Goal: Complete application form

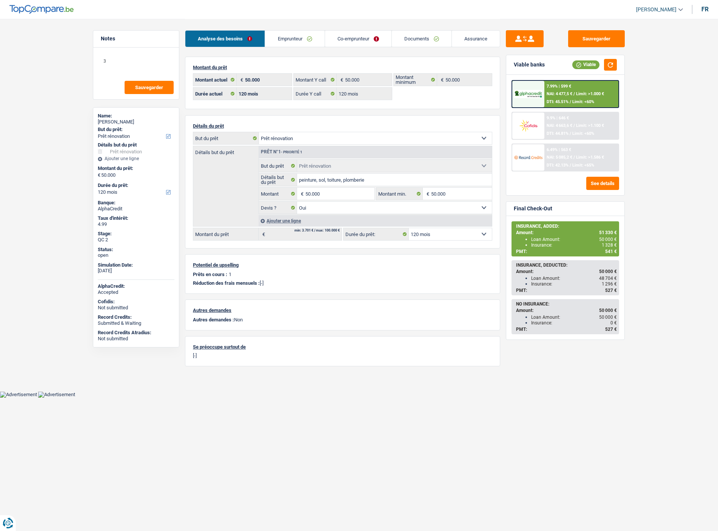
select select "renovation"
select select "120"
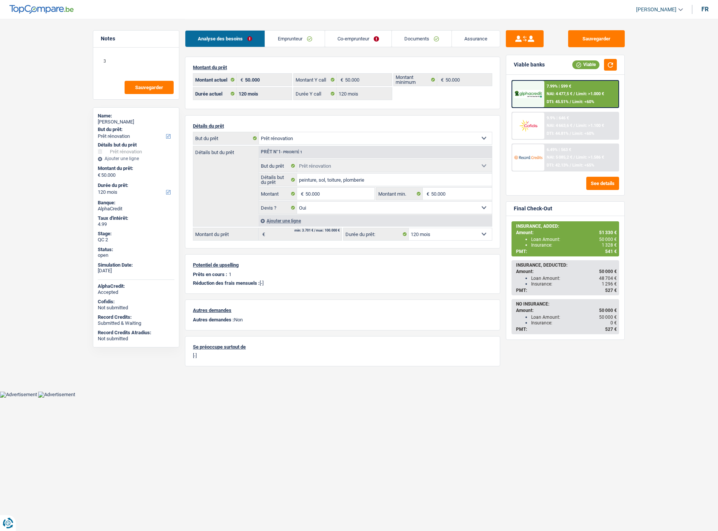
select select "renovation"
select select "yes"
select select "120"
select select "ownerWithMortgage"
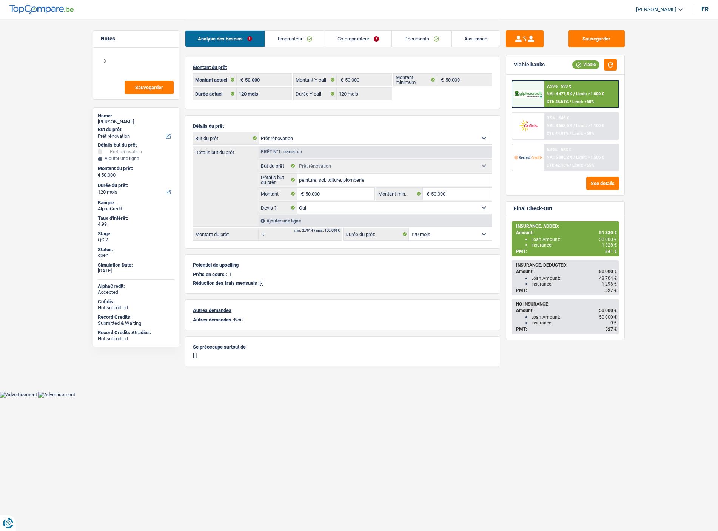
select select "LU"
select select "mortgage"
select select "360"
click at [284, 39] on link "Emprunteur" at bounding box center [294, 39] width 59 height 16
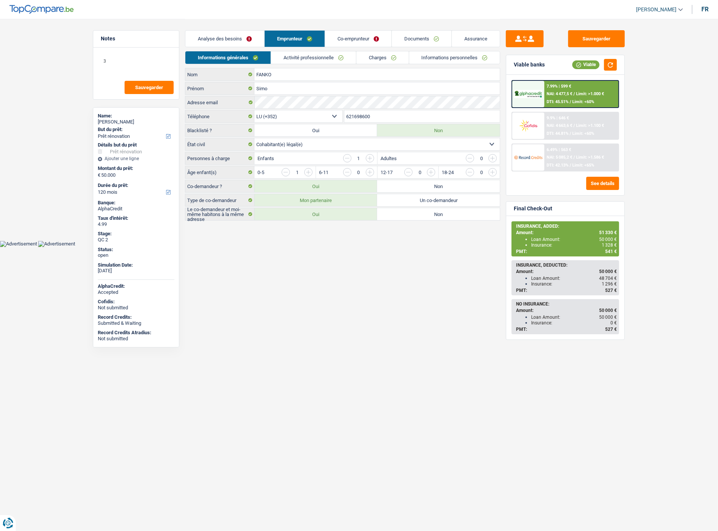
click at [342, 44] on link "Co-emprunteur" at bounding box center [358, 39] width 66 height 16
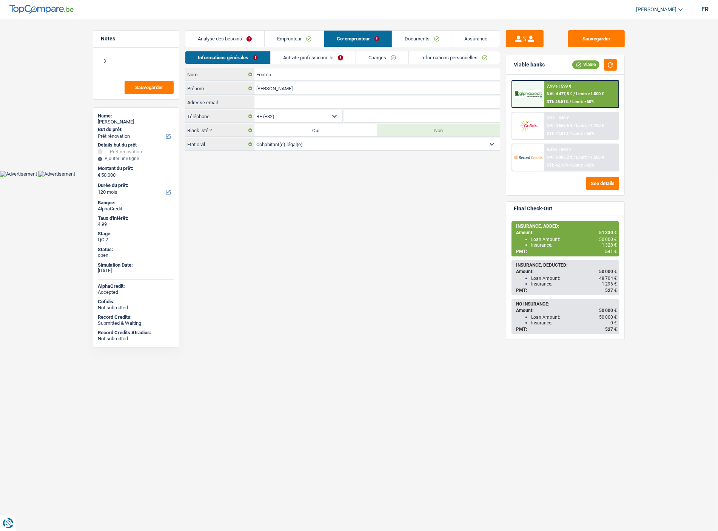
click at [411, 39] on link "Documents" at bounding box center [422, 39] width 60 height 16
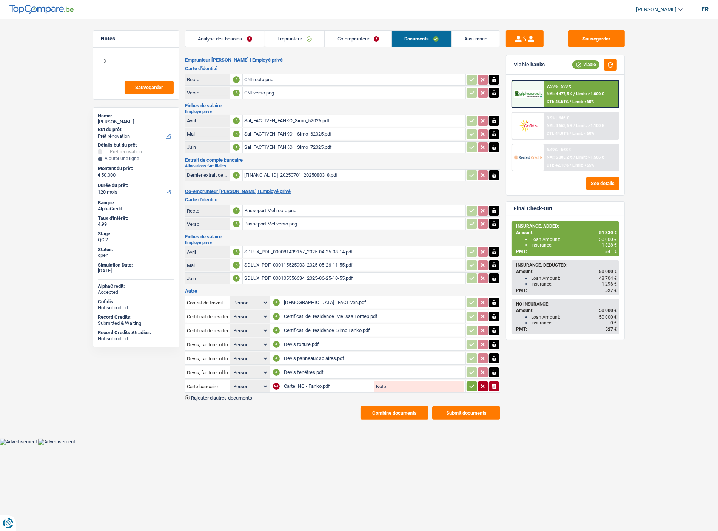
click at [312, 40] on link "Emprunteur" at bounding box center [295, 39] width 60 height 16
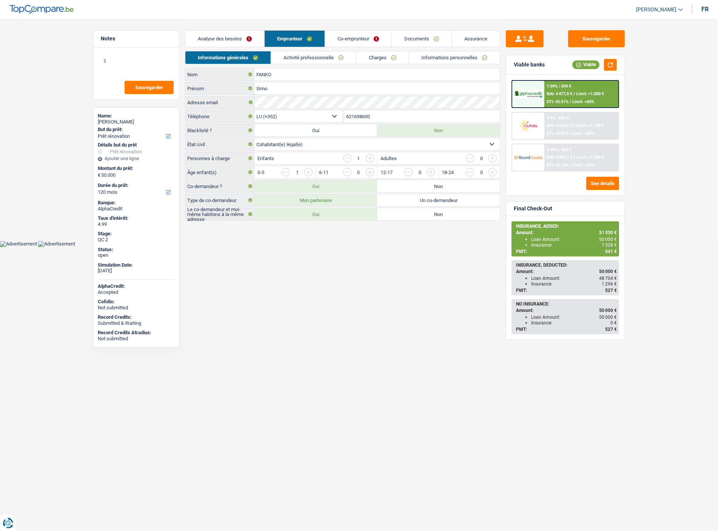
click at [299, 56] on link "Activité professionnelle" at bounding box center [313, 57] width 85 height 12
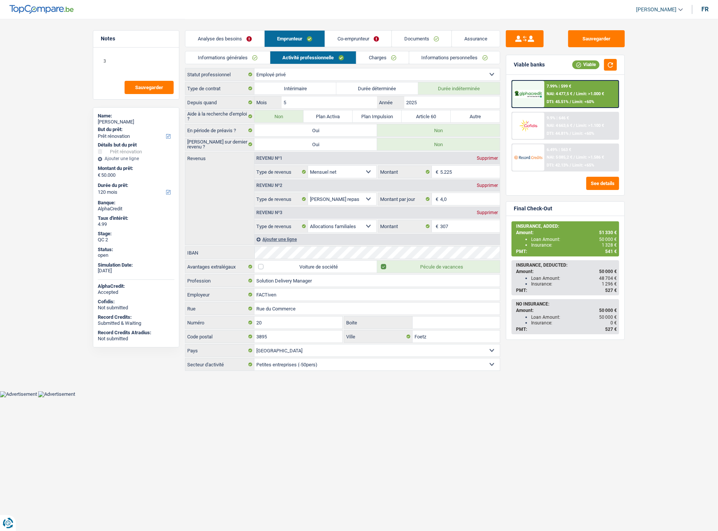
click at [382, 59] on link "Charges" at bounding box center [382, 57] width 52 height 12
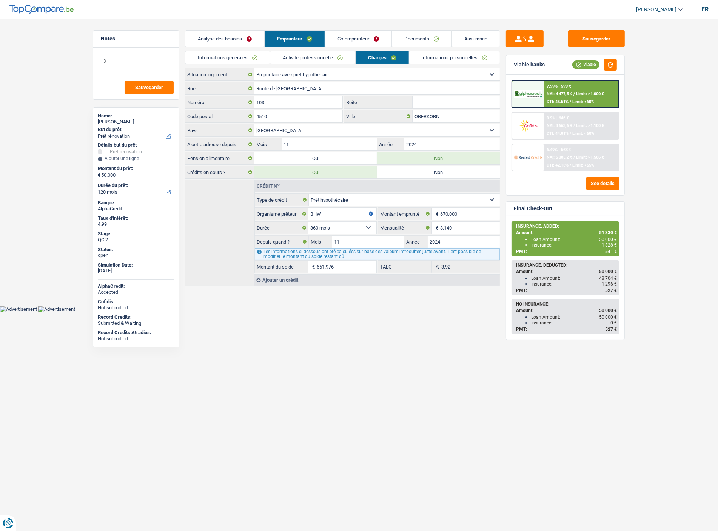
click at [459, 57] on link "Informations personnelles" at bounding box center [454, 57] width 91 height 12
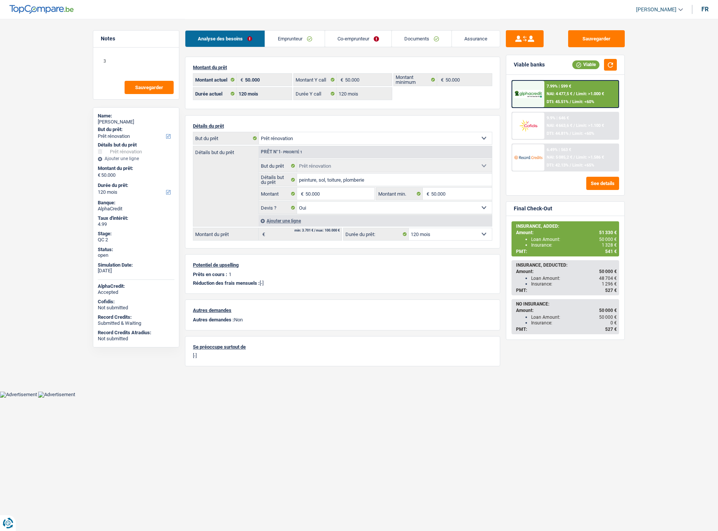
select select "renovation"
select select "120"
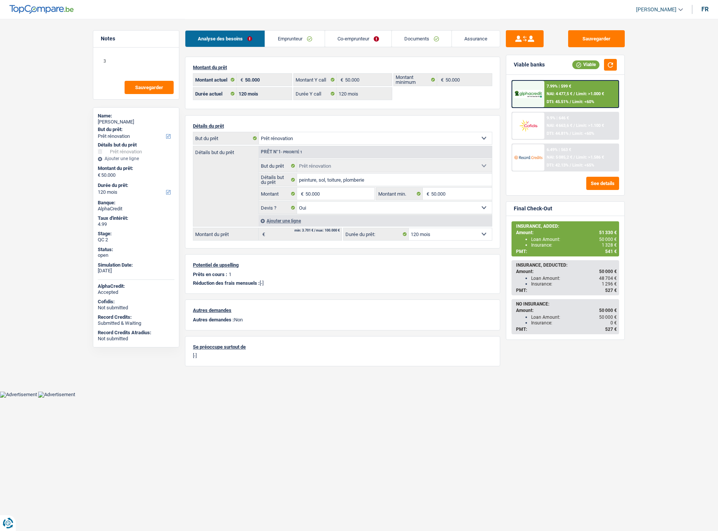
select select "renovation"
select select "yes"
select select "120"
drag, startPoint x: 278, startPoint y: 34, endPoint x: 286, endPoint y: 32, distance: 8.2
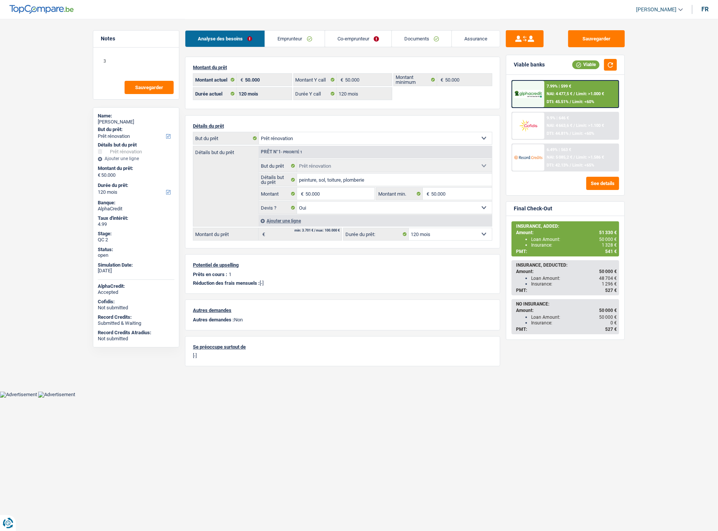
click at [278, 34] on link "Emprunteur" at bounding box center [294, 39] width 59 height 16
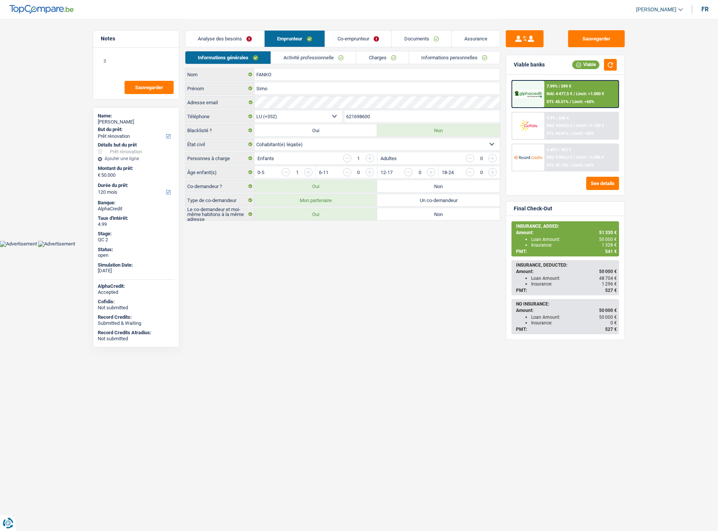
click at [358, 37] on link "Co-emprunteur" at bounding box center [358, 39] width 66 height 16
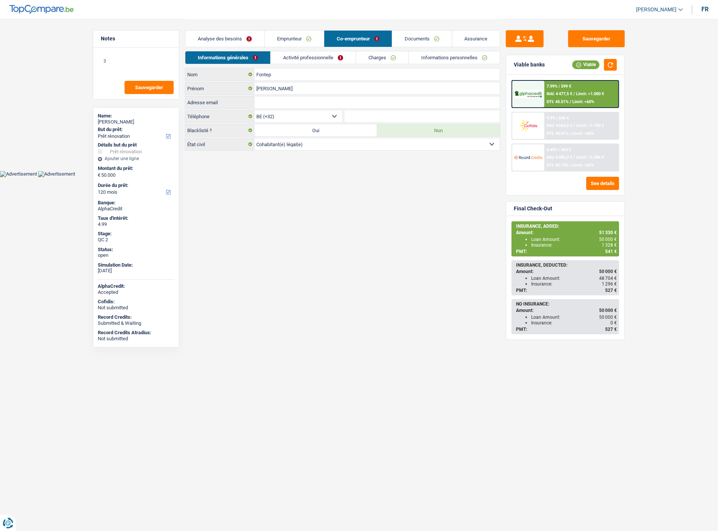
click at [413, 35] on link "Documents" at bounding box center [422, 39] width 60 height 16
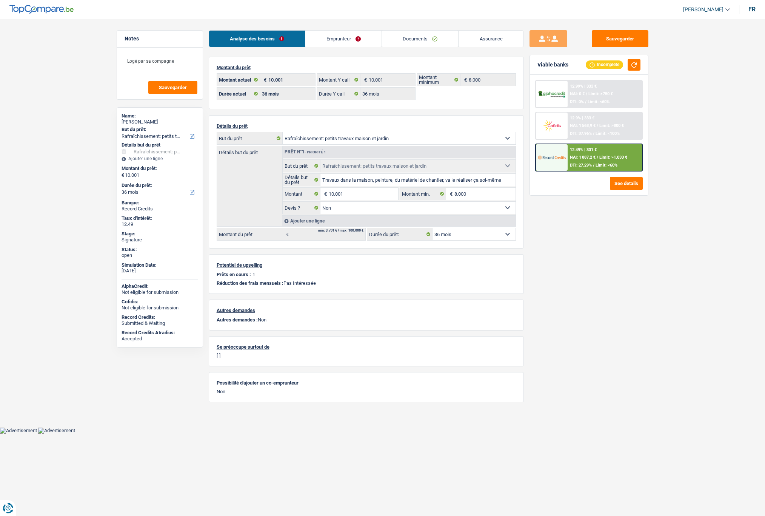
select select "houseOrGarden"
select select "36"
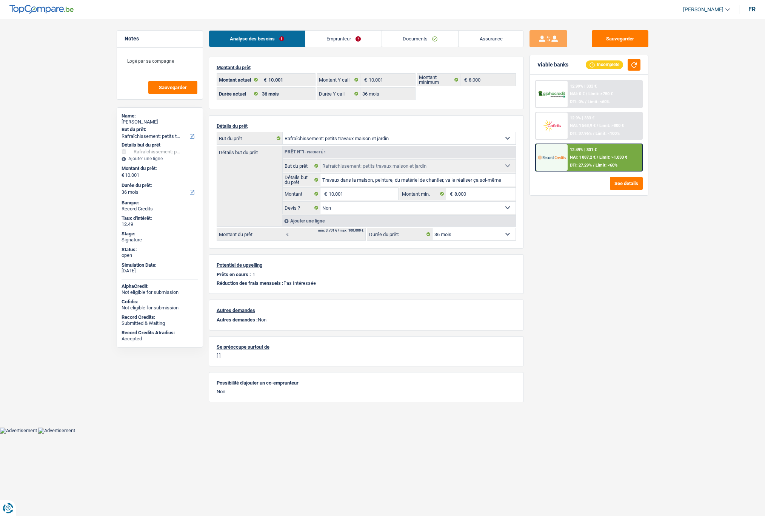
select select "houseOrGarden"
select select "false"
select select "36"
select select "32"
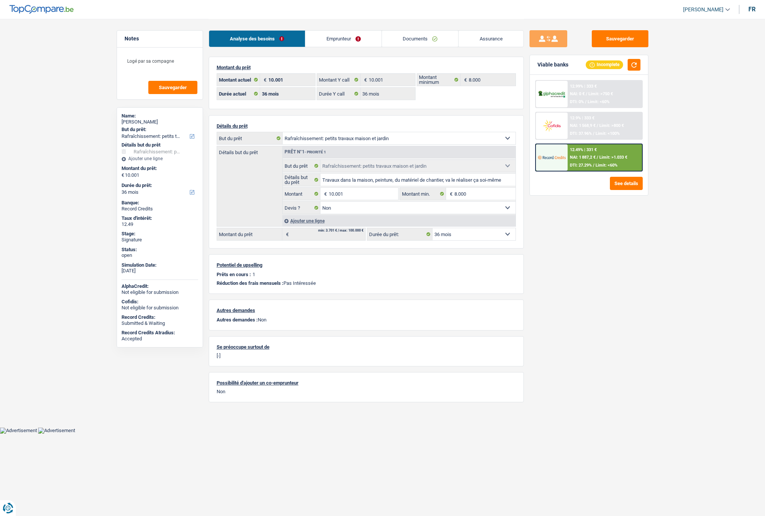
select select "cohabitation"
click at [339, 40] on link "Emprunteur" at bounding box center [343, 39] width 76 height 16
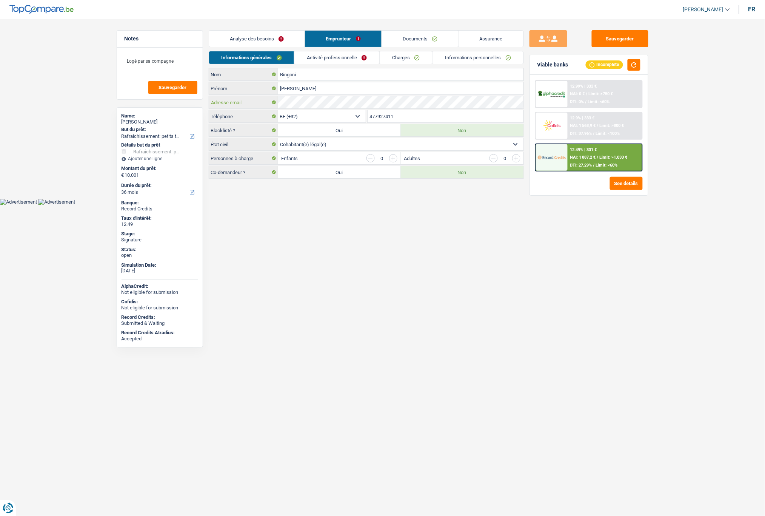
click at [270, 103] on div "Adresse email" at bounding box center [366, 102] width 314 height 12
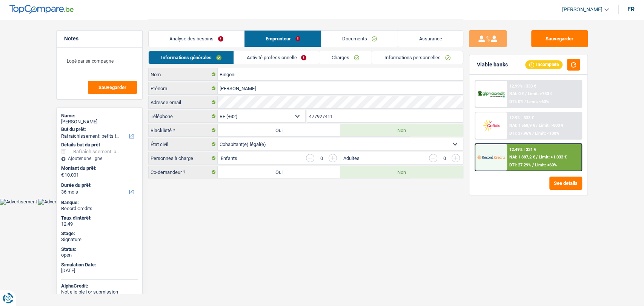
click at [36, 13] on img at bounding box center [41, 9] width 64 height 9
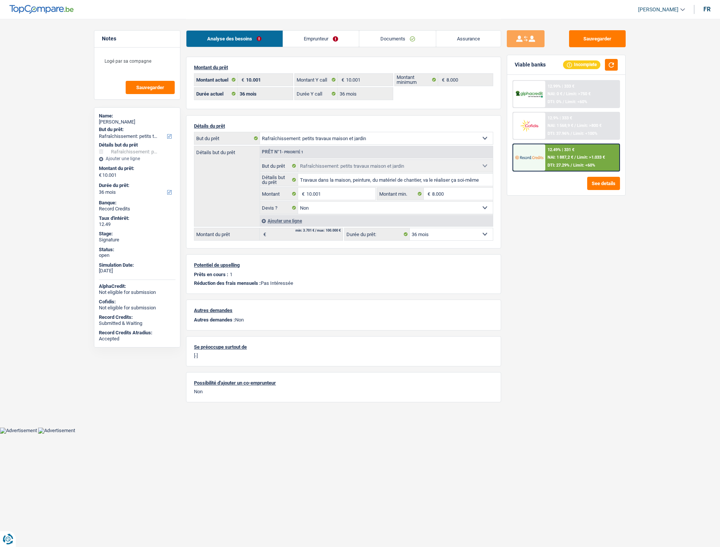
select select "houseOrGarden"
select select "36"
click at [385, 42] on link "Documents" at bounding box center [397, 39] width 77 height 16
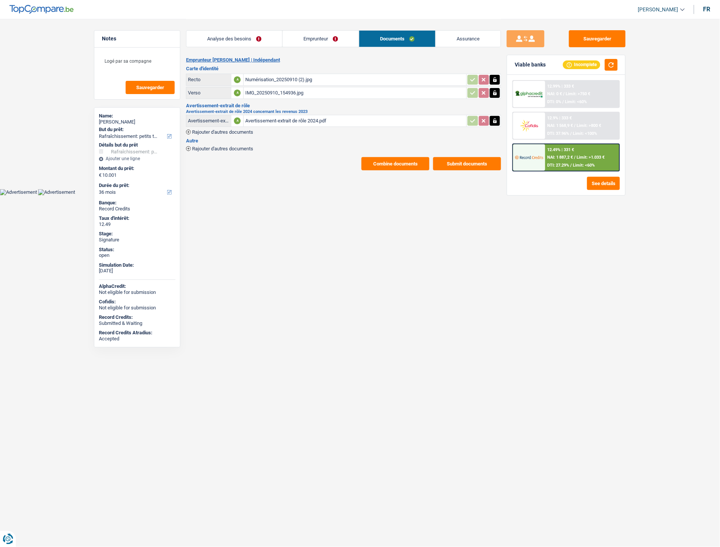
click at [234, 150] on div "Emprunteur [PERSON_NAME] | Indépendant Carte d'identité Recto A Numérisation_20…" at bounding box center [343, 113] width 315 height 113
click at [234, 145] on div "Rajouter d'autres documents" at bounding box center [343, 148] width 315 height 6
click at [233, 148] on span "Rajouter d'autres documents" at bounding box center [222, 148] width 61 height 5
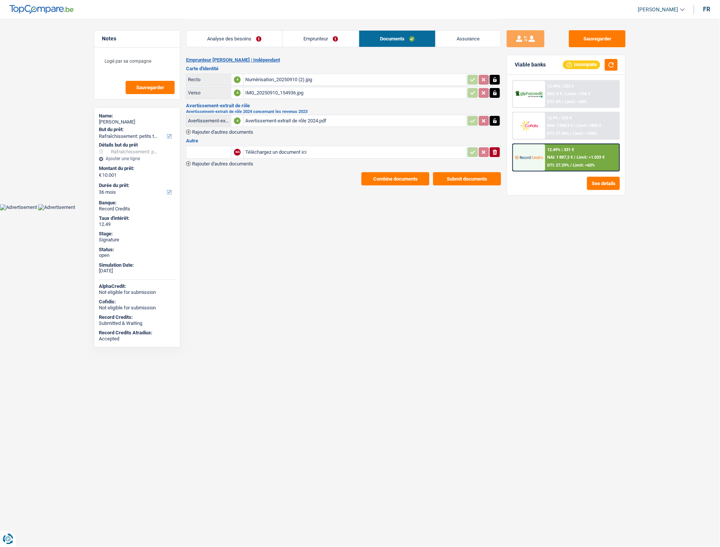
click at [234, 161] on span "Rajouter d'autres documents" at bounding box center [222, 163] width 61 height 5
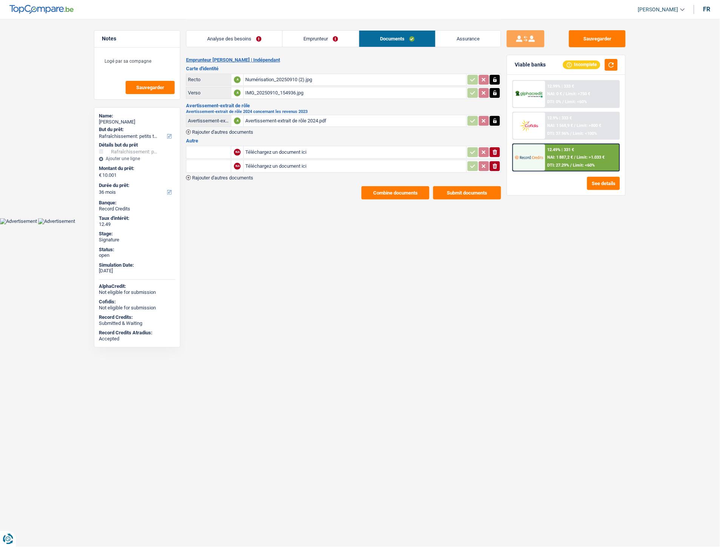
click at [271, 152] on input "Téléchargez un document ici" at bounding box center [355, 151] width 220 height 11
type input "C:\fakepath\WhatsApp Image 2025-09-15 à 14.27.44_d0c2c6c5.jpg"
click at [276, 165] on input "Téléchargez un document ici" at bounding box center [355, 165] width 220 height 11
type input "C:\fakepath\WhatsApp Image 2025-09-15 à 14.27.44_fbcf82a4.jpg"
click at [218, 152] on input "text" at bounding box center [209, 152] width 42 height 12
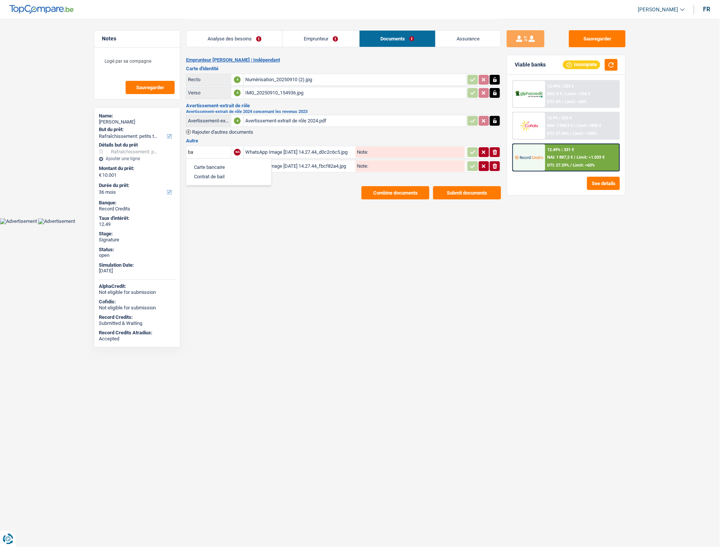
click at [227, 164] on li "Carte bancaire" at bounding box center [228, 166] width 77 height 9
type input "Carte bancaire"
click at [217, 169] on input "text" at bounding box center [209, 166] width 42 height 12
click at [218, 176] on li "Carte bancaire" at bounding box center [228, 180] width 77 height 9
type input "Carte bancaire"
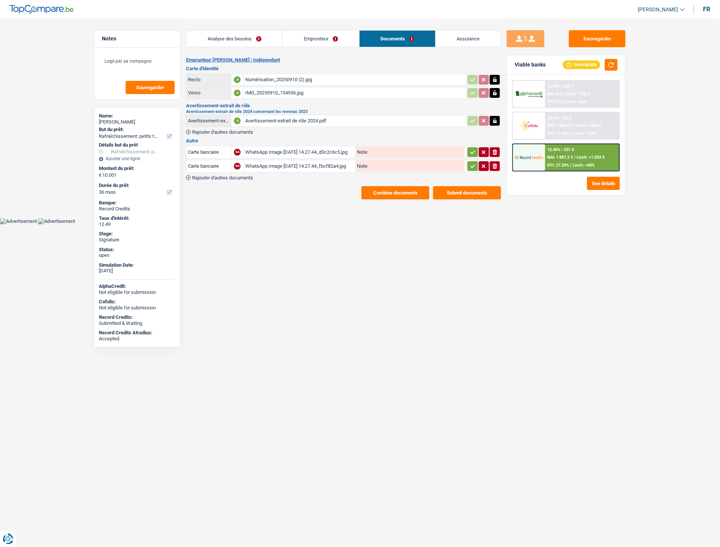
drag, startPoint x: 470, startPoint y: 152, endPoint x: 474, endPoint y: 157, distance: 6.0
click at [472, 151] on icon "button" at bounding box center [473, 152] width 6 height 8
click at [473, 163] on icon "button" at bounding box center [473, 166] width 6 height 8
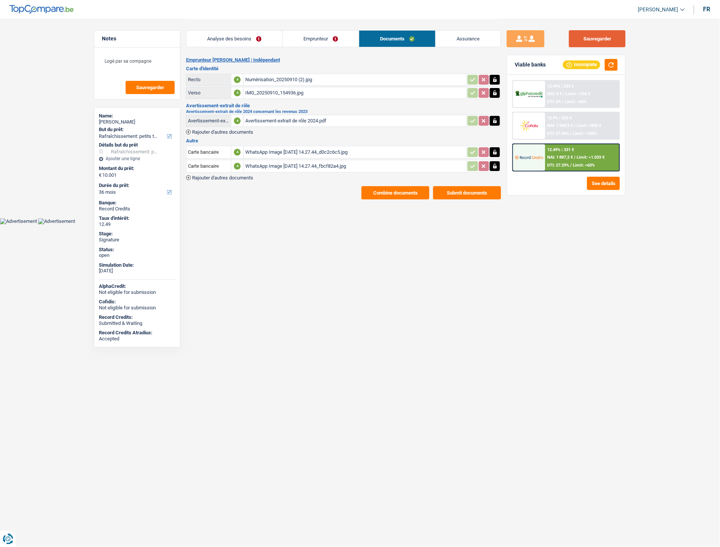
click at [587, 39] on button "Sauvegarder" at bounding box center [597, 38] width 57 height 17
click at [399, 191] on button "Combine documents" at bounding box center [396, 192] width 68 height 13
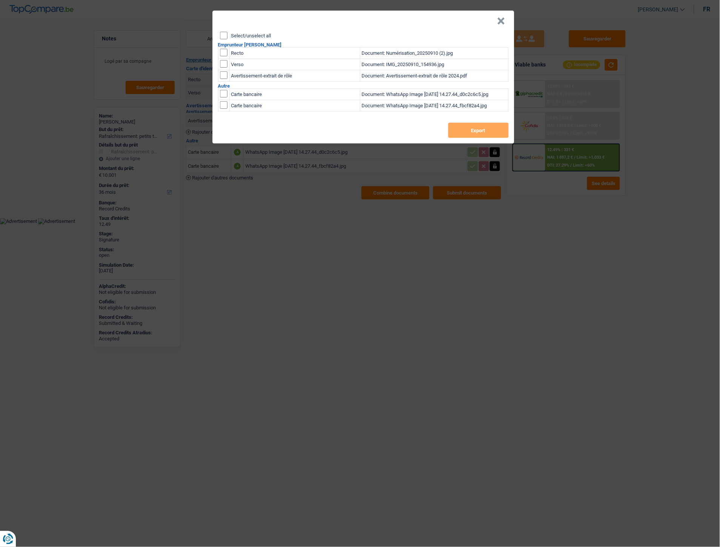
click at [227, 39] on div "Select/unselect all Emprunteur José Bingoni Recto Document: Numérisation_202509…" at bounding box center [364, 88] width 302 height 112
click at [225, 36] on input "Select/unselect all" at bounding box center [224, 36] width 8 height 8
checkbox input "true"
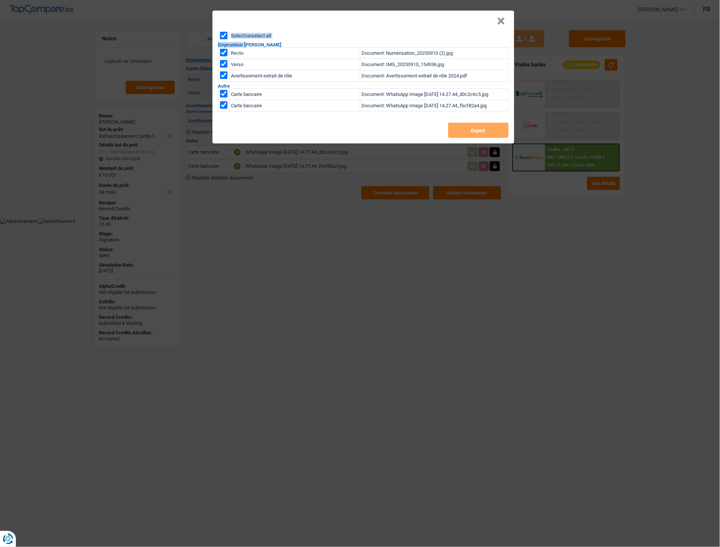
checkbox input "true"
click at [459, 127] on button "Export" at bounding box center [478, 130] width 60 height 15
click at [459, 126] on button "Export" at bounding box center [478, 130] width 60 height 15
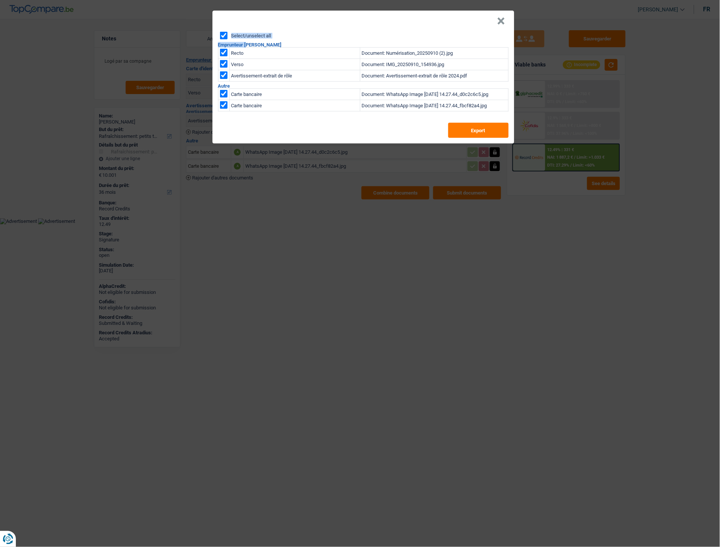
click at [502, 18] on button "×" at bounding box center [502, 21] width 8 height 8
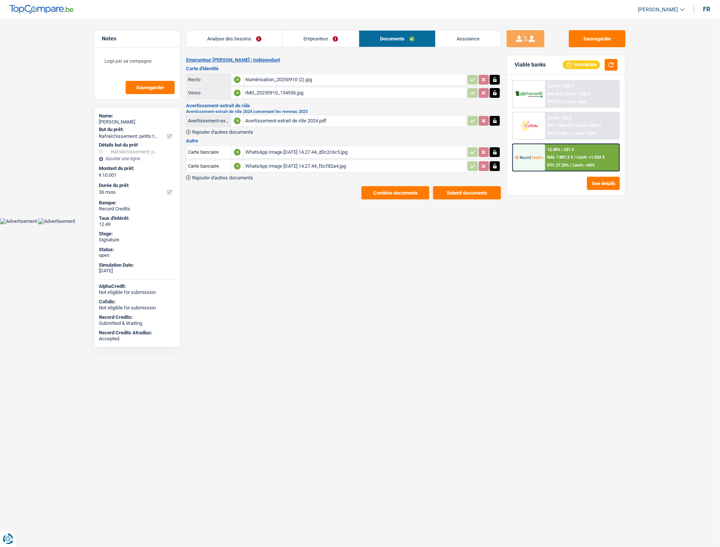
click at [48, 4] on header "Isabel Lopes Se déconnecter fr" at bounding box center [360, 9] width 720 height 19
click at [593, 46] on button "Sauvegarder" at bounding box center [597, 38] width 57 height 17
drag, startPoint x: 586, startPoint y: 35, endPoint x: 338, endPoint y: 12, distance: 249.1
click at [586, 35] on button "Sauvegarder" at bounding box center [597, 38] width 57 height 17
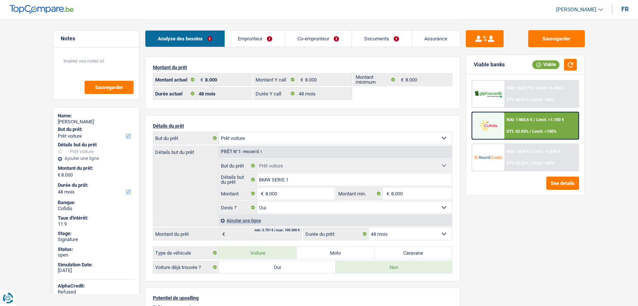
select select "car"
select select "48"
drag, startPoint x: 0, startPoint y: 0, endPoint x: 368, endPoint y: 37, distance: 369.9
click at [368, 37] on link "Documents" at bounding box center [382, 39] width 60 height 16
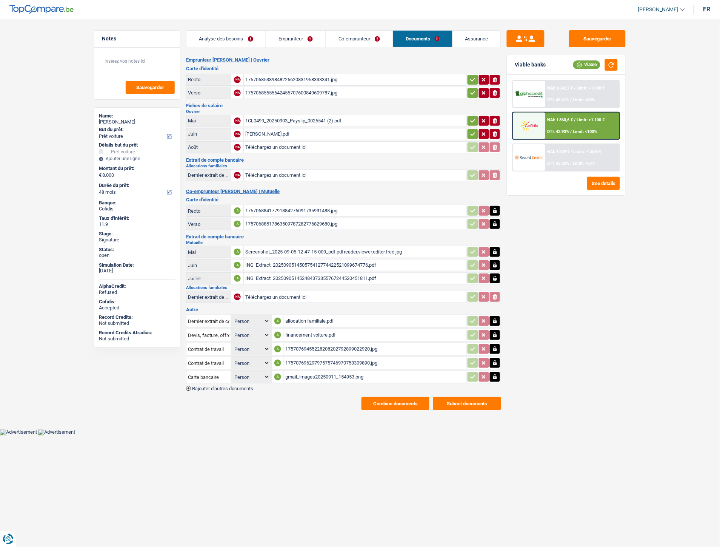
click at [259, 208] on div "17570688417791884276091735931488.jpg" at bounding box center [355, 210] width 220 height 11
click at [293, 261] on div "ING_Extract_202509051450575412774422521099674776.pdf" at bounding box center [355, 264] width 220 height 11
click at [264, 276] on div "ING_Extract_202509051452484373355767244520451811.pdf" at bounding box center [355, 278] width 220 height 11
click at [273, 119] on div "1CL0499_20250903_Payslip_0025541 (2).pdf" at bounding box center [355, 120] width 220 height 11
click at [288, 42] on link "Emprunteur" at bounding box center [296, 39] width 60 height 16
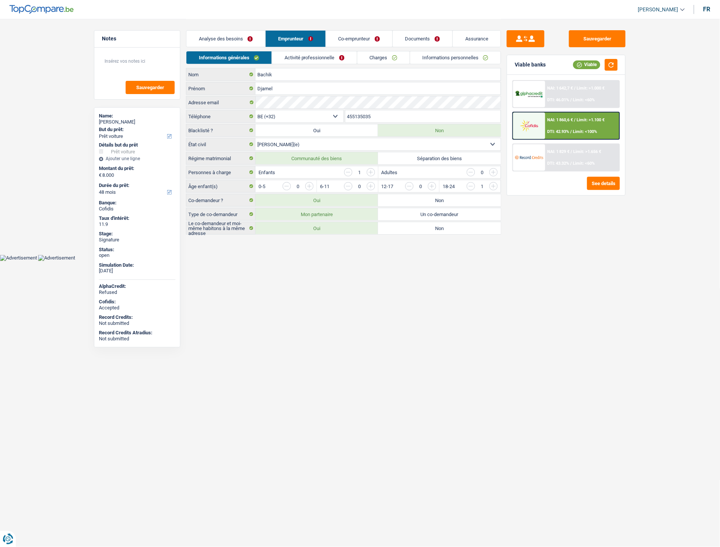
click at [310, 59] on link "Activité professionnelle" at bounding box center [314, 57] width 85 height 12
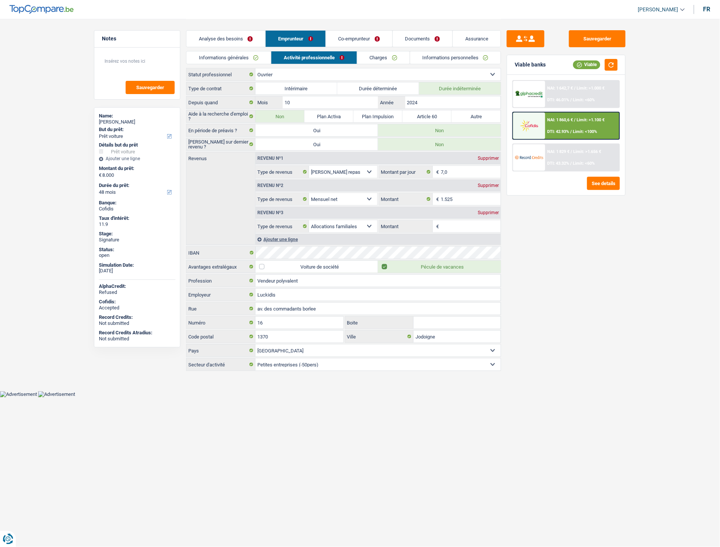
click at [378, 60] on link "Charges" at bounding box center [384, 57] width 52 height 12
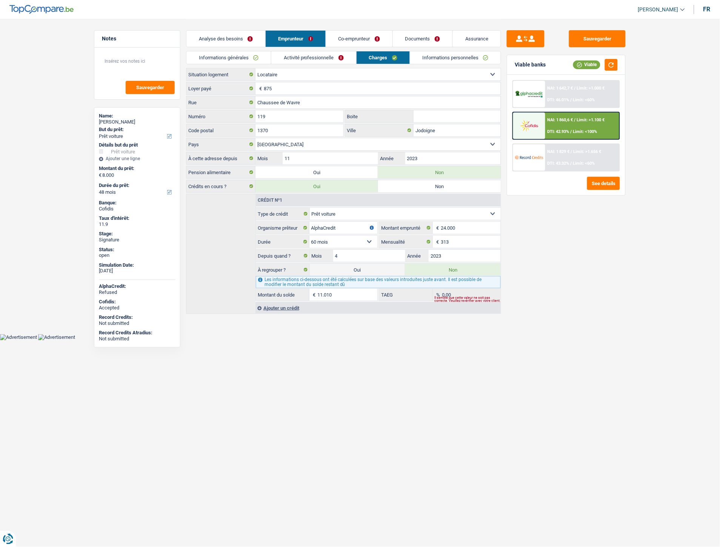
click at [351, 40] on link "Co-emprunteur" at bounding box center [359, 39] width 66 height 16
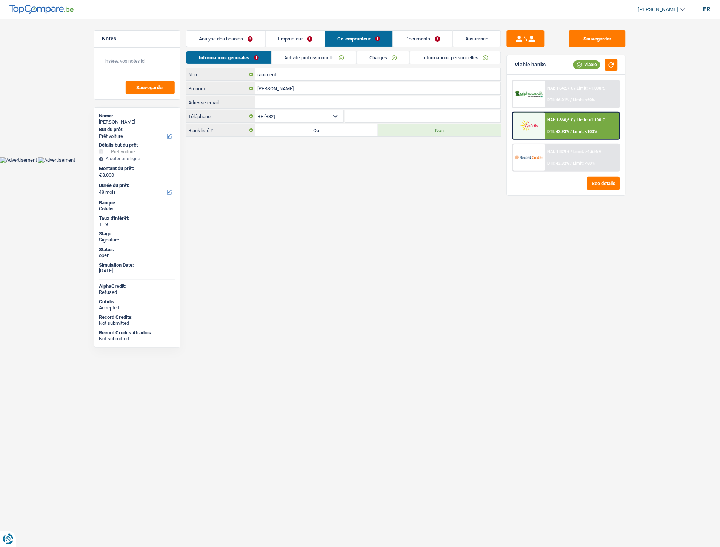
click at [327, 59] on link "Activité professionnelle" at bounding box center [314, 57] width 85 height 12
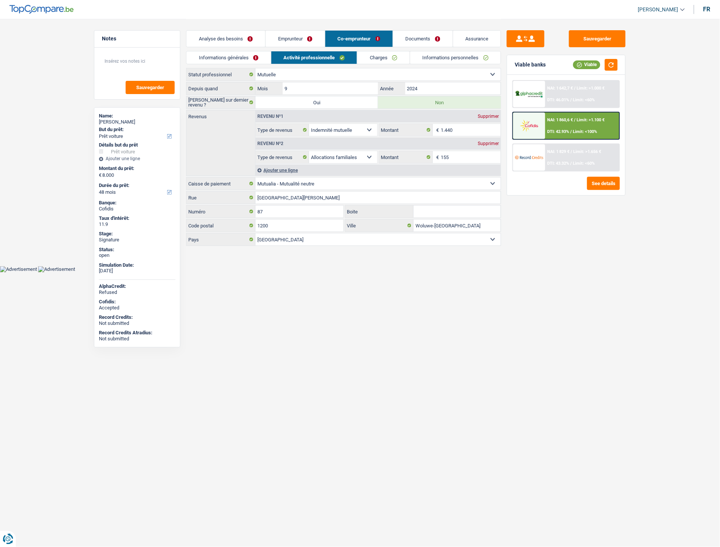
click at [288, 39] on link "Emprunteur" at bounding box center [295, 39] width 59 height 16
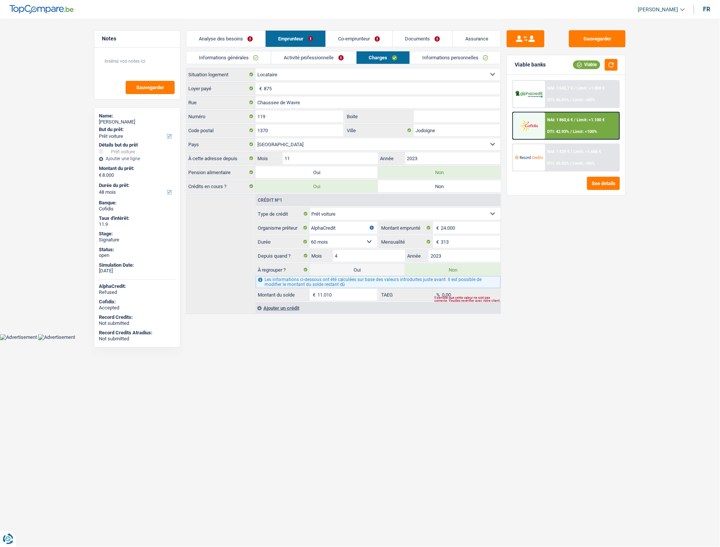
click at [364, 39] on link "Co-emprunteur" at bounding box center [359, 39] width 66 height 16
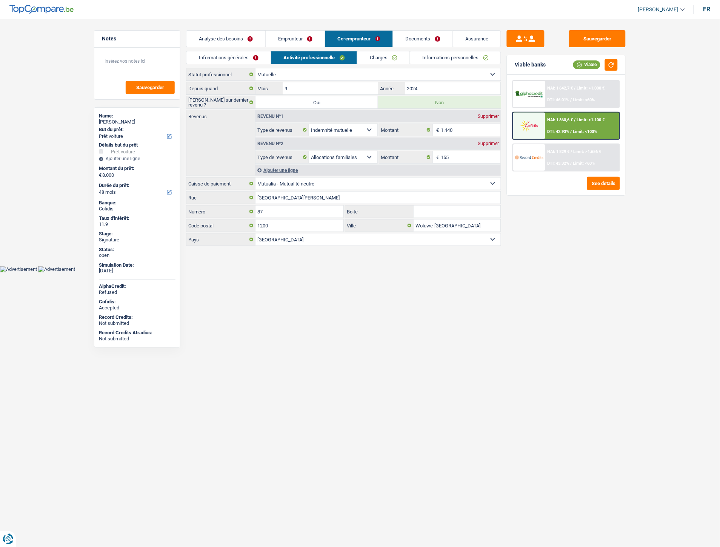
click at [381, 63] on link "Charges" at bounding box center [384, 57] width 52 height 12
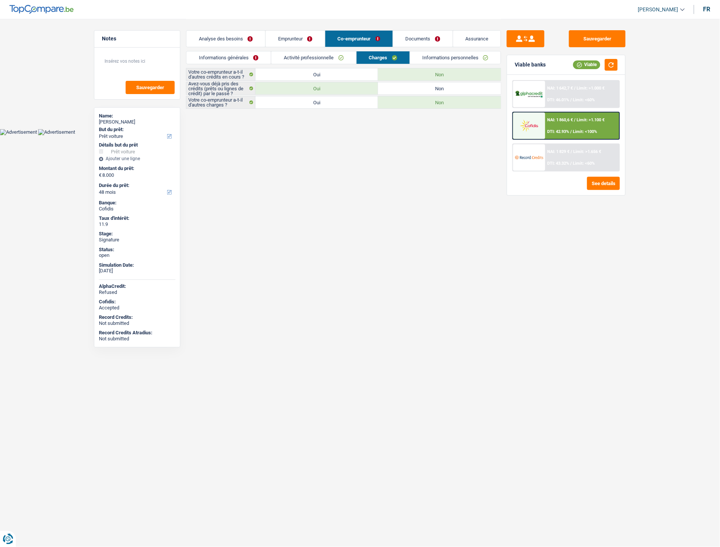
click at [298, 33] on link "Emprunteur" at bounding box center [295, 39] width 59 height 16
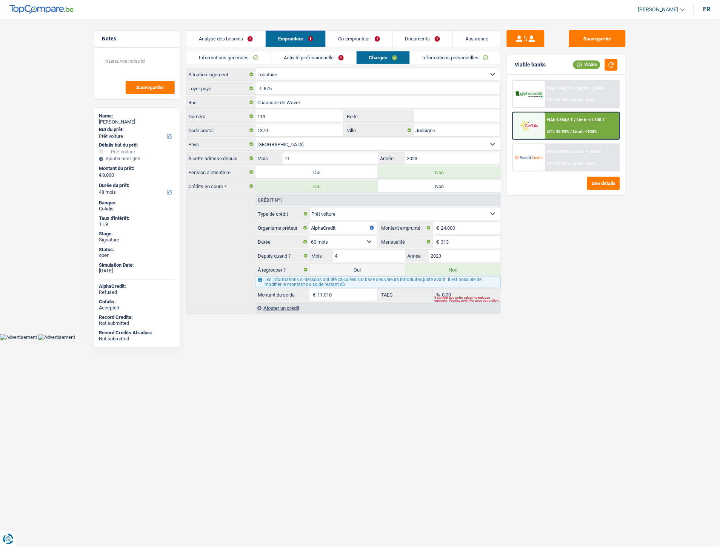
click at [358, 41] on link "Co-emprunteur" at bounding box center [359, 39] width 66 height 16
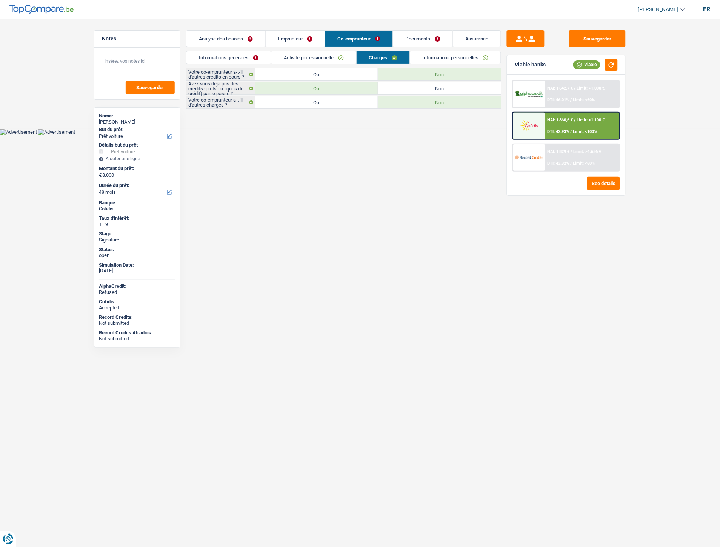
click at [406, 40] on link "Documents" at bounding box center [423, 39] width 60 height 16
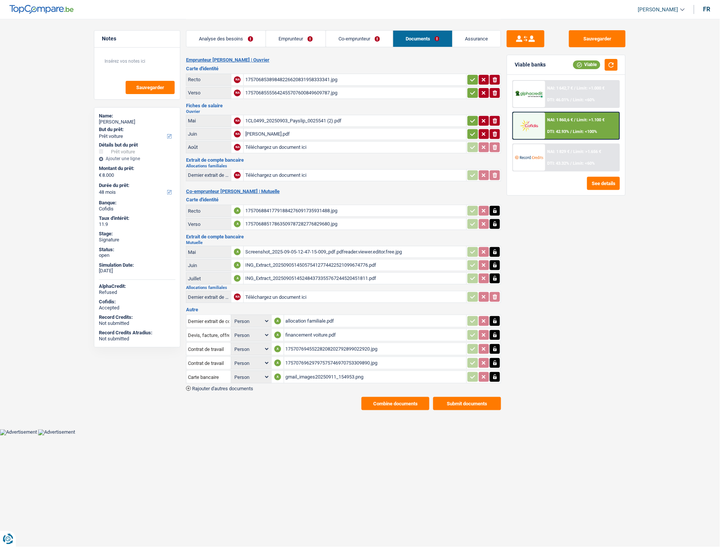
click at [274, 247] on div "Screenshot_2025-09-05-12-47-15-009_pdf.pdfreader.viewer.editor.free.jpg" at bounding box center [355, 251] width 220 height 11
click at [269, 259] on div "ING_Extract_202509051450575412774422521099674776.pdf" at bounding box center [355, 264] width 220 height 11
click at [275, 207] on div "17570688417791884276091735931488.jpg" at bounding box center [355, 210] width 220 height 11
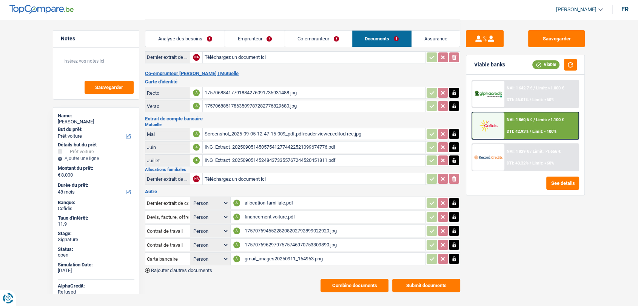
scroll to position [124, 0]
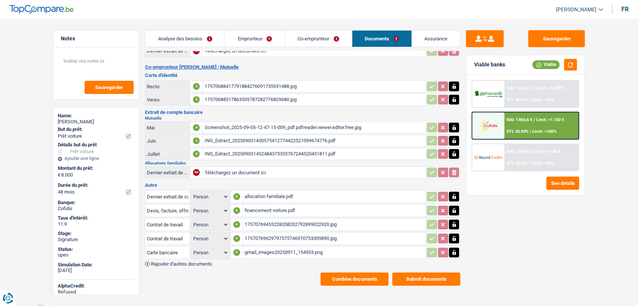
click at [269, 247] on div "gmail_images20250911_154953.png" at bounding box center [335, 252] width 180 height 11
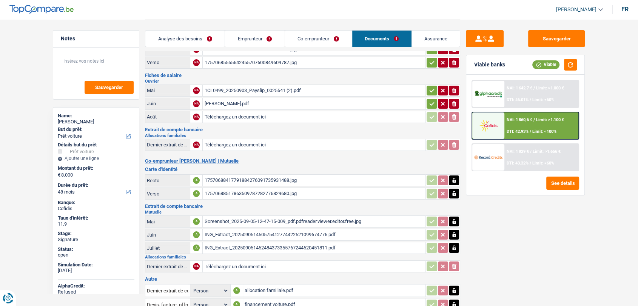
scroll to position [30, 0]
click at [261, 180] on div "17570688417791884276091735931488.jpg" at bounding box center [314, 180] width 220 height 11
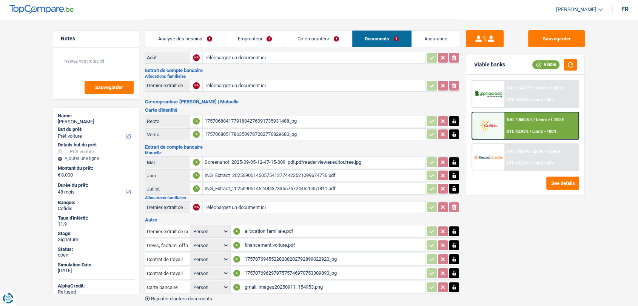
scroll to position [91, 0]
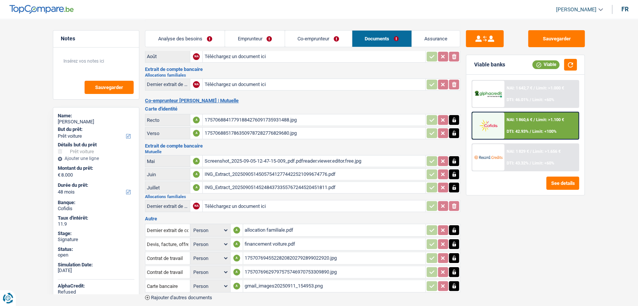
click at [296, 156] on div "Screenshot_2025-09-05-12-47-15-009_pdf.pdfreader.viewer.editor.free.jpg" at bounding box center [314, 161] width 220 height 11
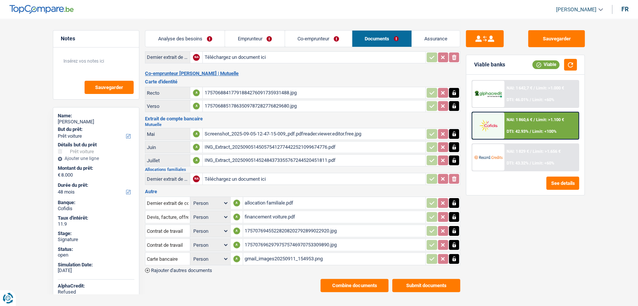
scroll to position [124, 0]
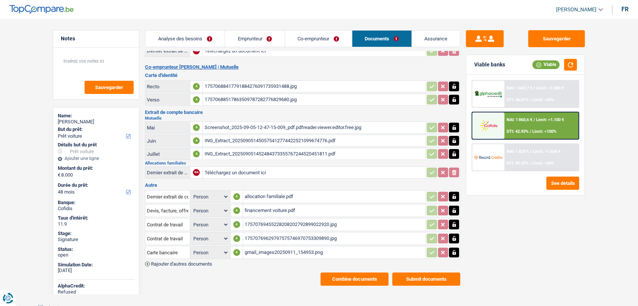
click at [245, 39] on link "Emprunteur" at bounding box center [255, 39] width 60 height 16
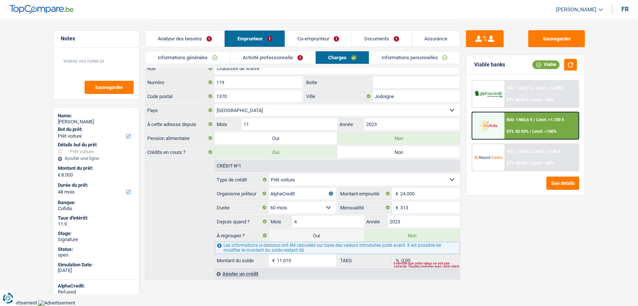
scroll to position [32, 0]
click at [380, 37] on link "Documents" at bounding box center [382, 39] width 60 height 16
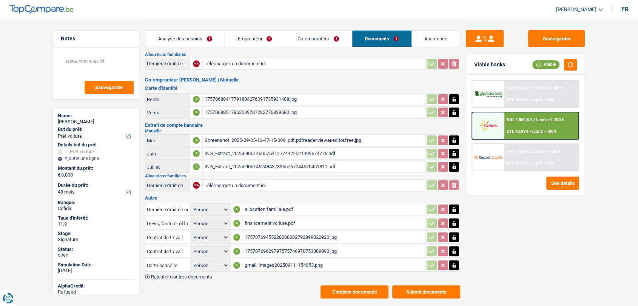
scroll to position [117, 0]
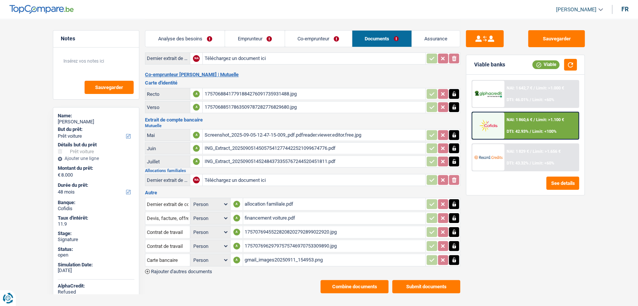
click at [272, 156] on div "ING_Extract_202509051452484373355767244520451811.pdf" at bounding box center [314, 161] width 220 height 11
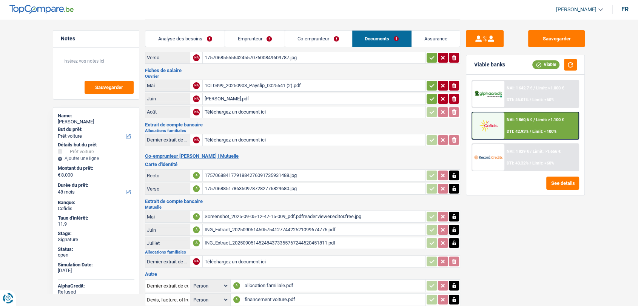
scroll to position [35, 0]
click at [214, 172] on div "17570688417791884276091735931488.jpg" at bounding box center [314, 175] width 220 height 11
click at [227, 186] on div "17570688517863509787282776829680.jpg" at bounding box center [314, 188] width 220 height 11
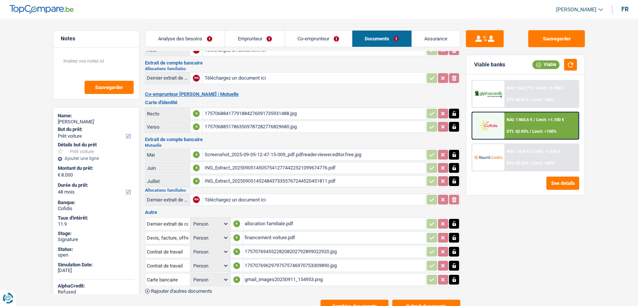
scroll to position [102, 0]
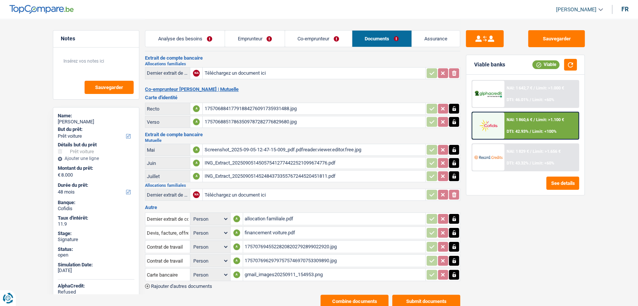
click at [226, 148] on div "Screenshot_2025-09-05-12-47-15-009_pdf.pdfreader.viewer.editor.free.jpg" at bounding box center [314, 149] width 220 height 11
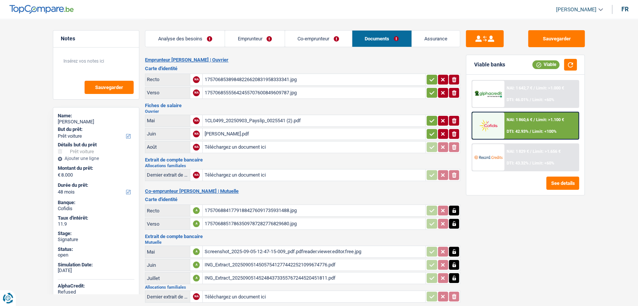
scroll to position [0, 0]
click at [245, 119] on div "1CL0499_20250903_Payslip_0025541 (2).pdf" at bounding box center [314, 120] width 220 height 11
click at [244, 133] on div "djamel eddine bachik.pdf" at bounding box center [314, 133] width 220 height 11
click at [223, 119] on div "1CL0499_20250903_Payslip_0025541 (2).pdf" at bounding box center [314, 120] width 220 height 11
click at [226, 133] on div "djamel eddine bachik.pdf" at bounding box center [314, 133] width 220 height 11
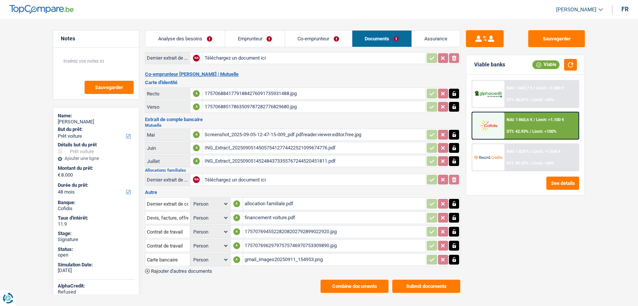
scroll to position [124, 0]
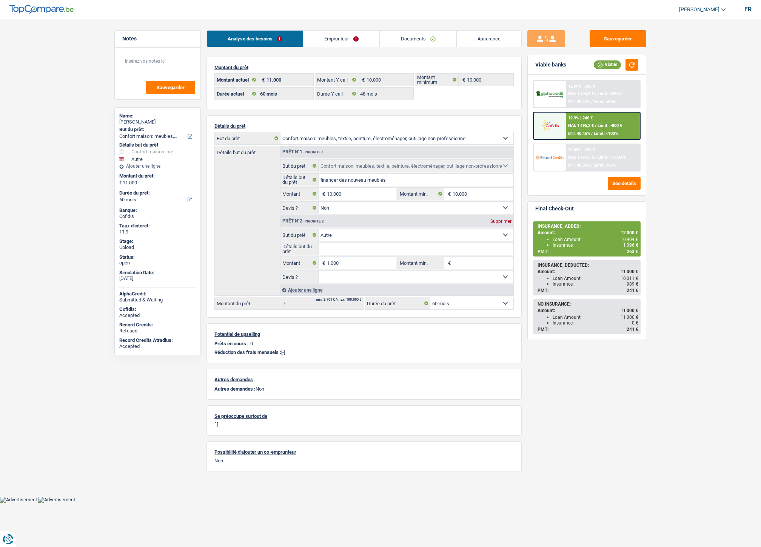
select select "household"
select select "other"
select select "60"
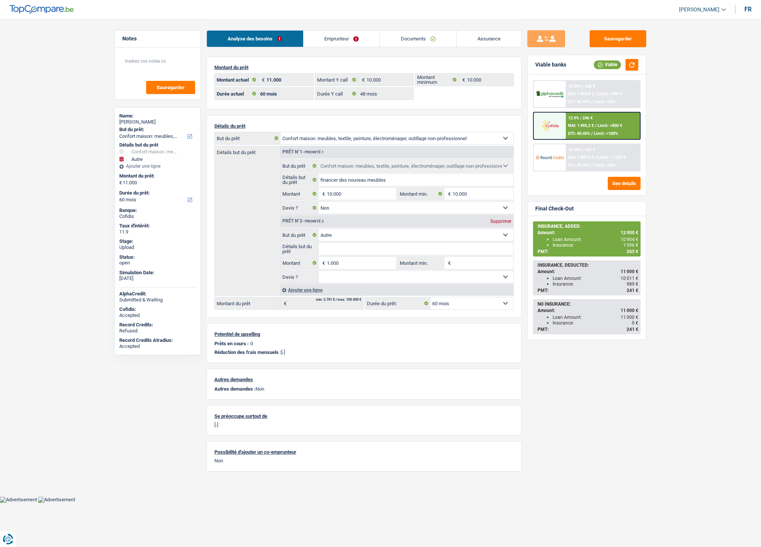
select select "48"
select select "household"
select select "false"
select select "other"
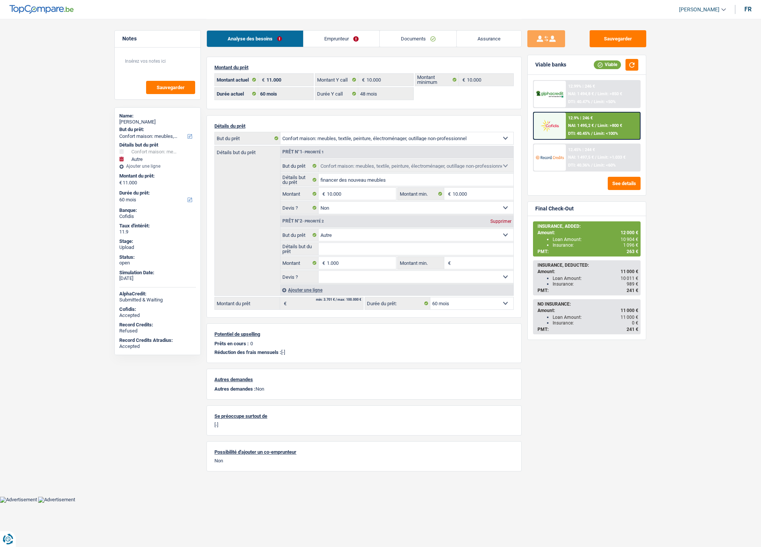
select select "60"
click at [350, 42] on link "Emprunteur" at bounding box center [342, 39] width 76 height 16
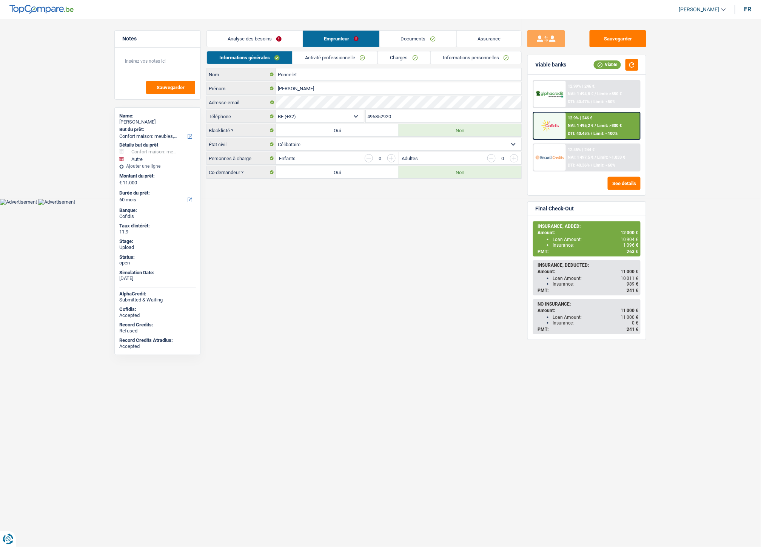
click at [452, 61] on link "Informations personnelles" at bounding box center [476, 57] width 91 height 12
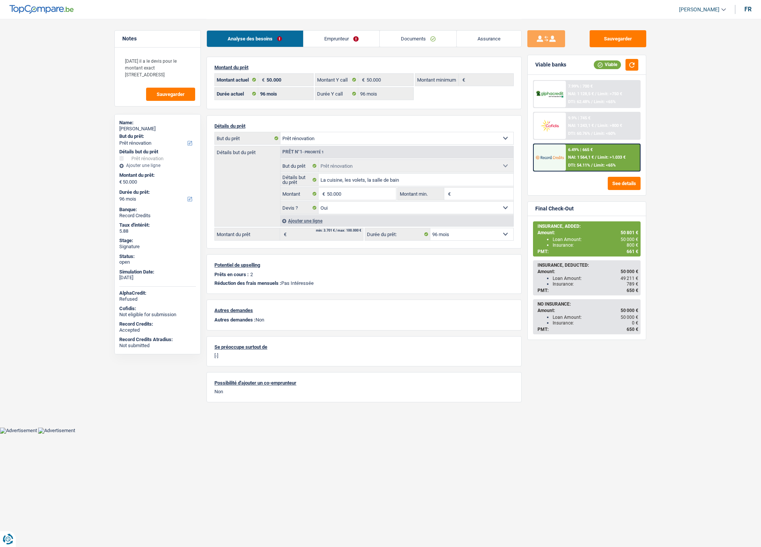
select select "renovation"
select select "96"
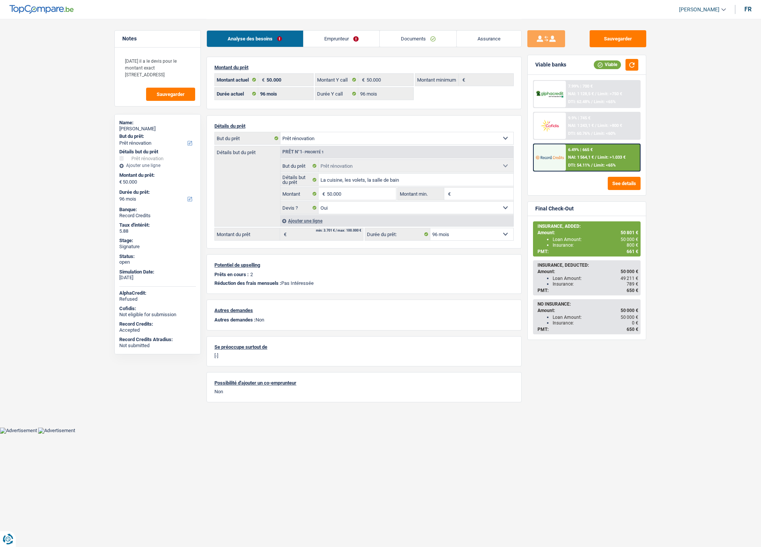
select select "renovation"
select select "yes"
select select "96"
select select "32"
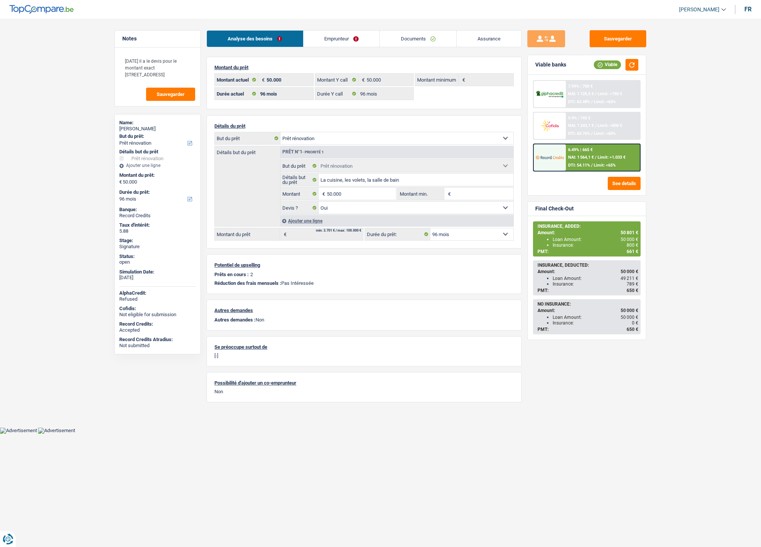
select select "single"
click at [334, 43] on link "Emprunteur" at bounding box center [342, 39] width 76 height 16
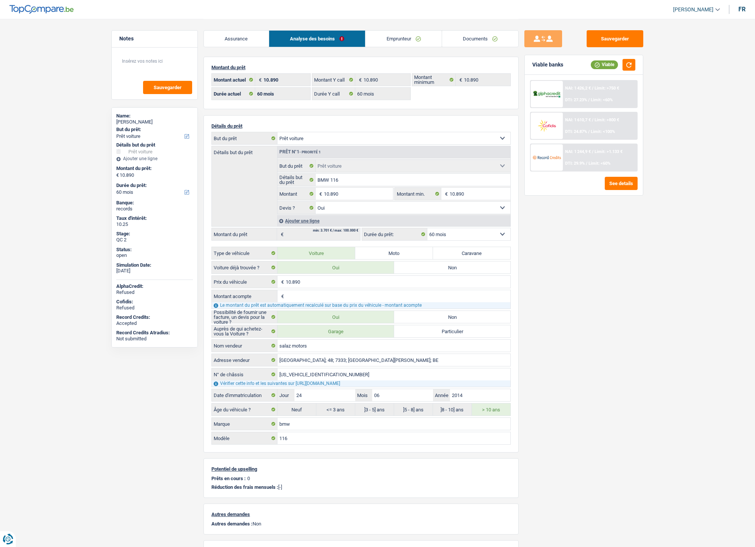
select select "car"
select select "60"
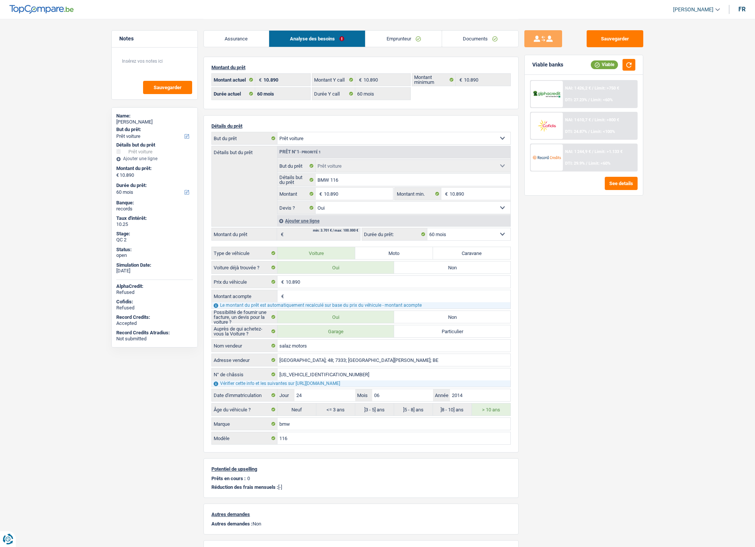
select select "car"
select select "yes"
select select "60"
click at [418, 37] on link "Documents" at bounding box center [415, 39] width 77 height 16
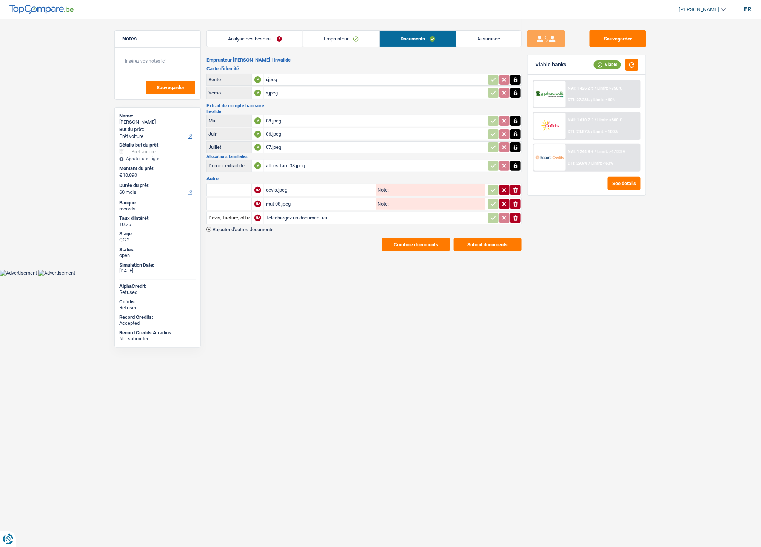
click at [398, 238] on button "Combine documents" at bounding box center [416, 244] width 68 height 13
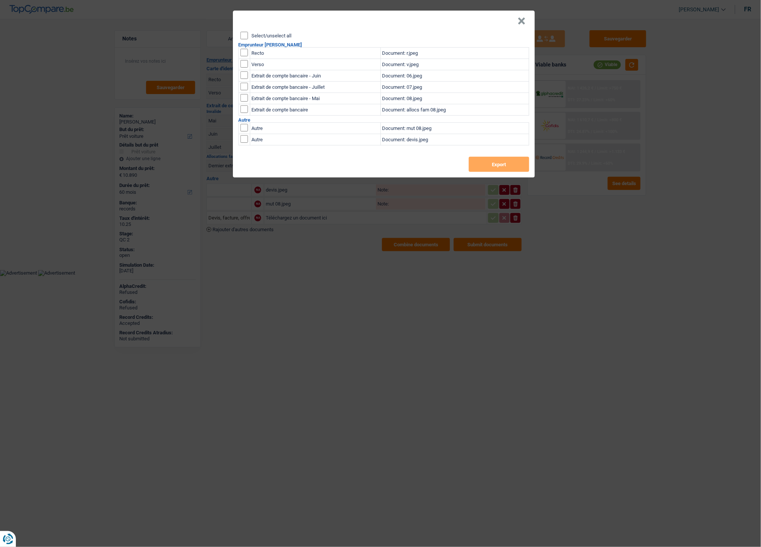
click at [247, 53] on input "checkbox" at bounding box center [244, 53] width 8 height 8
checkbox input "true"
click at [245, 63] on input "checkbox" at bounding box center [244, 64] width 8 height 8
checkbox input "true"
click at [480, 164] on button "Export" at bounding box center [499, 164] width 60 height 15
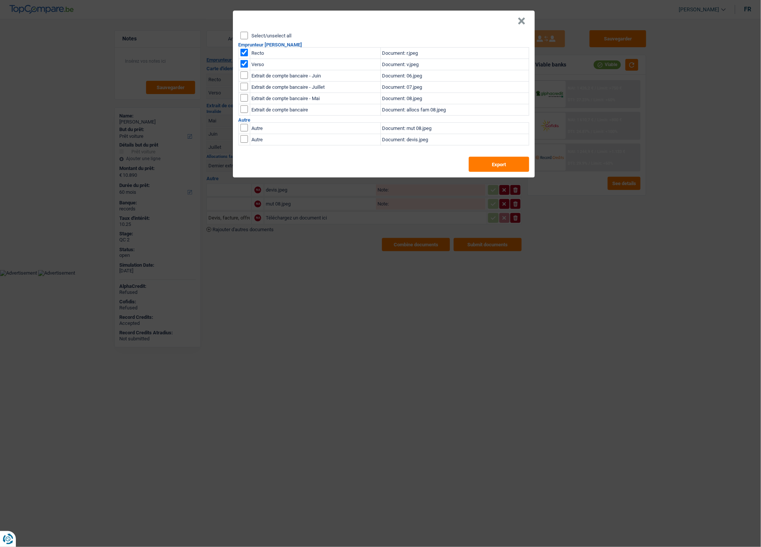
click at [523, 23] on button "×" at bounding box center [522, 21] width 8 height 8
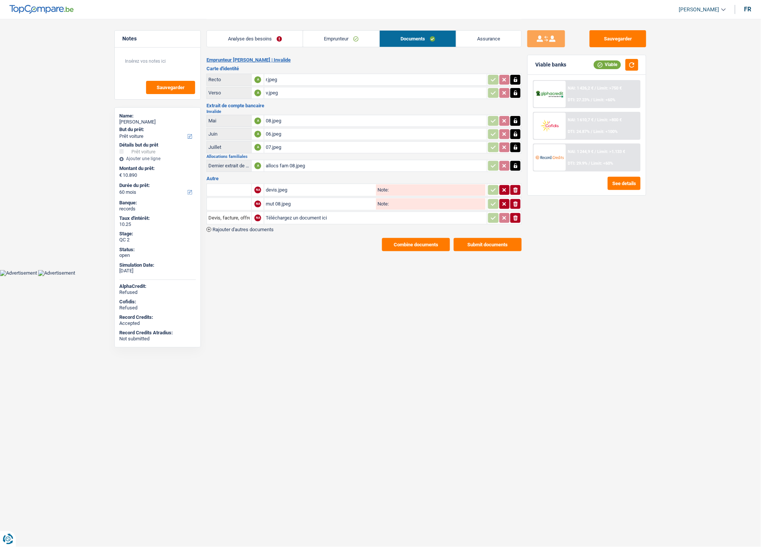
click at [344, 42] on link "Emprunteur" at bounding box center [341, 39] width 76 height 16
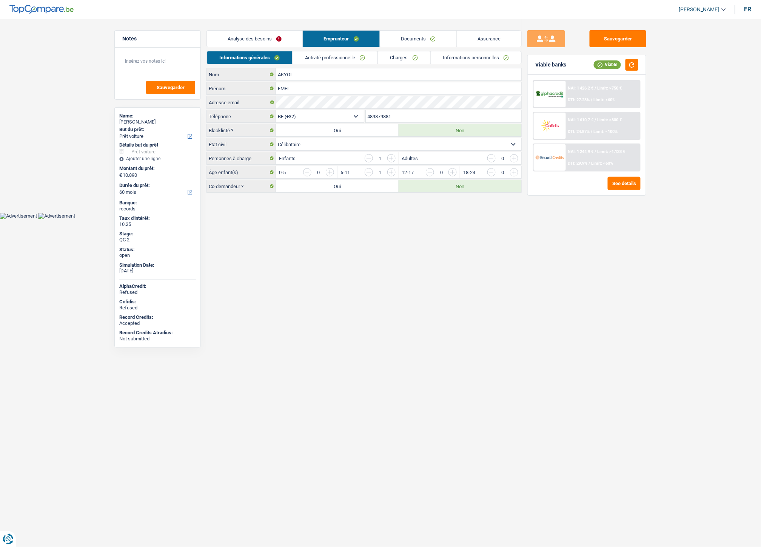
drag, startPoint x: 399, startPoint y: 116, endPoint x: 363, endPoint y: 112, distance: 36.8
click at [363, 112] on div "BE (+32) LU (+352) Sélectionner une option Téléphone 489879881 Téléphone" at bounding box center [364, 117] width 315 height 14
